Goal: Information Seeking & Learning: Learn about a topic

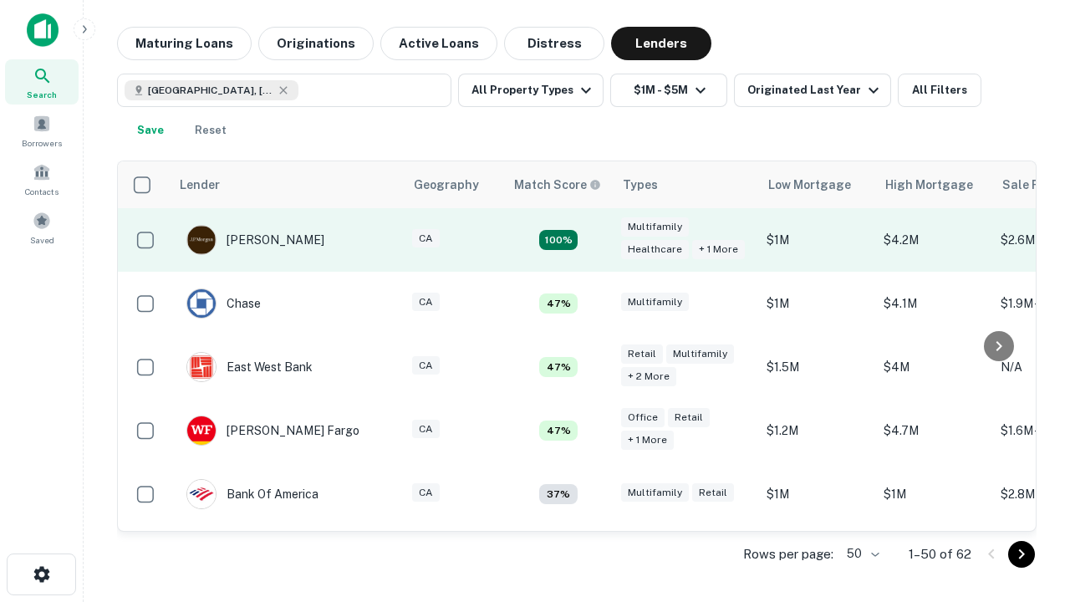
click at [594, 240] on td "100%" at bounding box center [558, 240] width 109 height 64
